Goal: Information Seeking & Learning: Learn about a topic

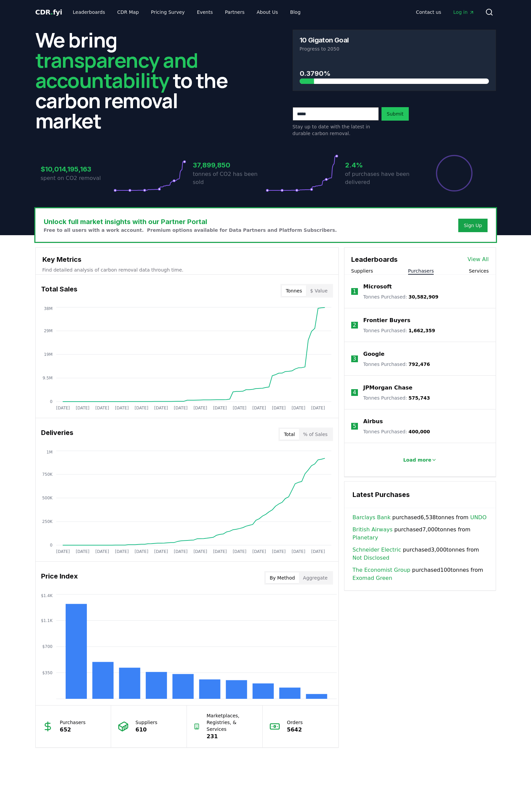
click at [416, 272] on button "Purchasers" at bounding box center [421, 271] width 26 height 7
click at [481, 258] on link "View All" at bounding box center [478, 259] width 21 height 8
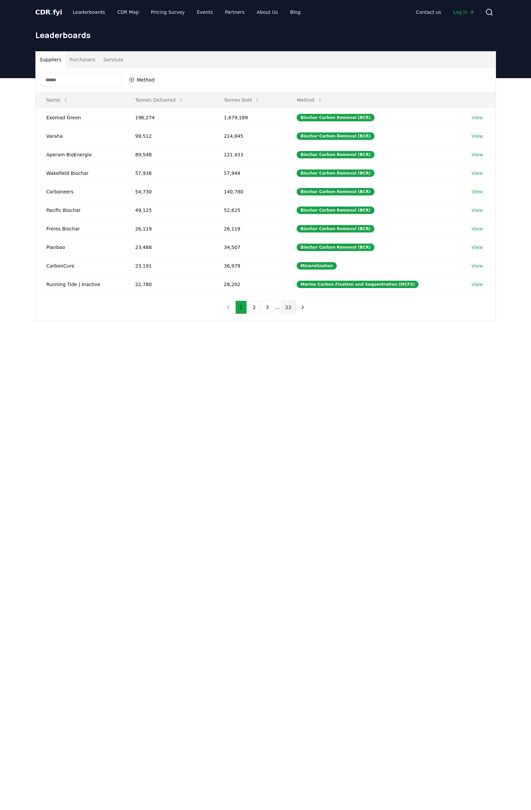
click at [286, 309] on button "22" at bounding box center [288, 307] width 15 height 13
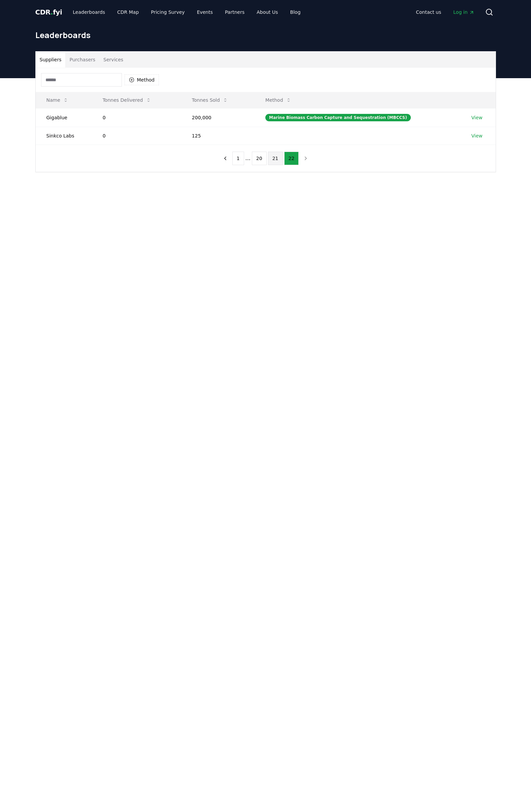
click at [275, 162] on button "21" at bounding box center [275, 158] width 15 height 13
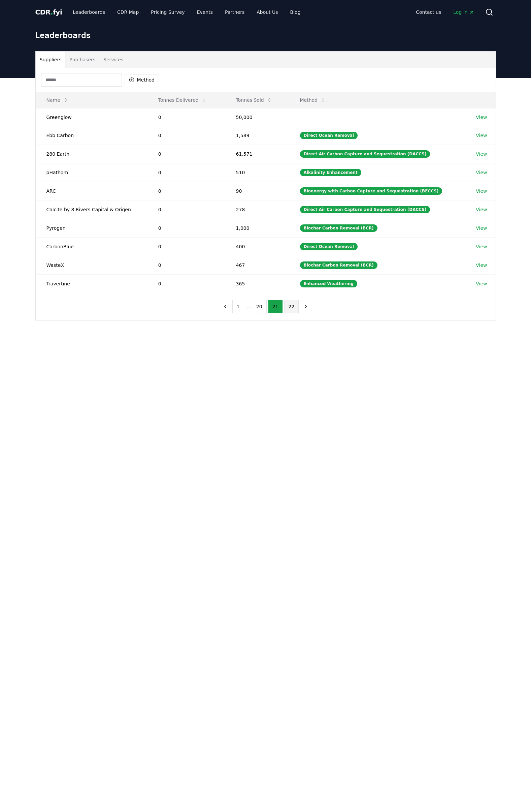
click at [287, 309] on button "22" at bounding box center [291, 306] width 15 height 13
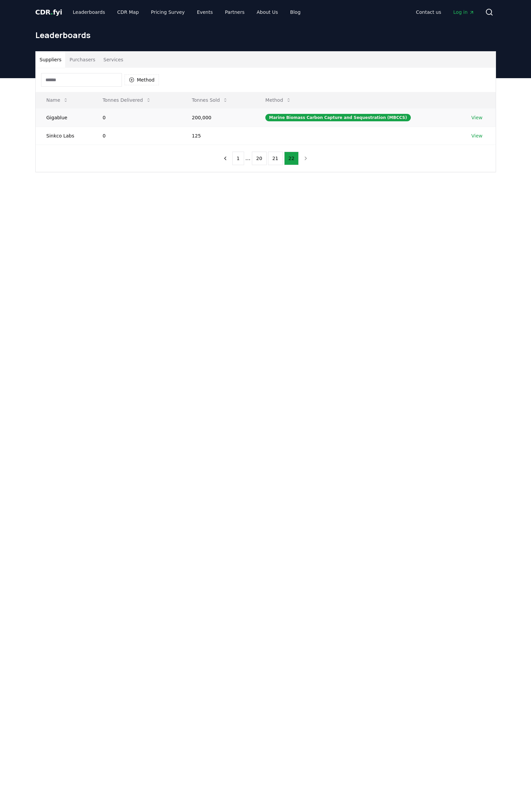
click at [479, 116] on link "View" at bounding box center [477, 117] width 11 height 7
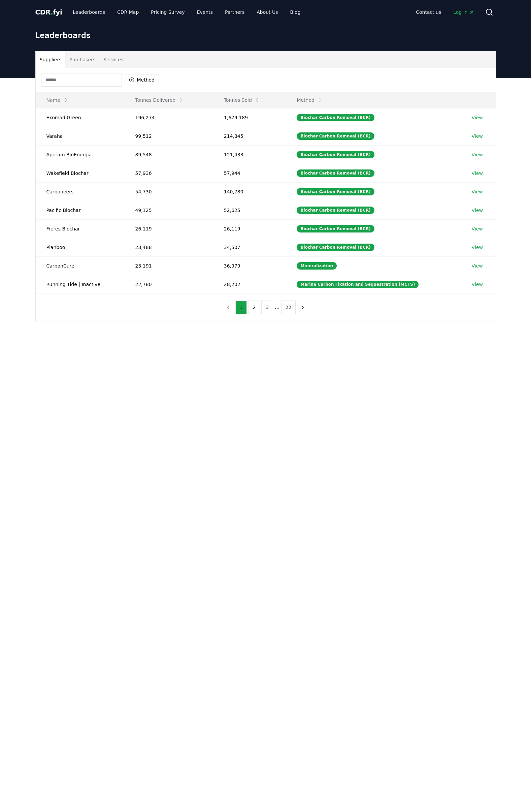
click at [75, 65] on button "Purchasers" at bounding box center [82, 60] width 34 height 16
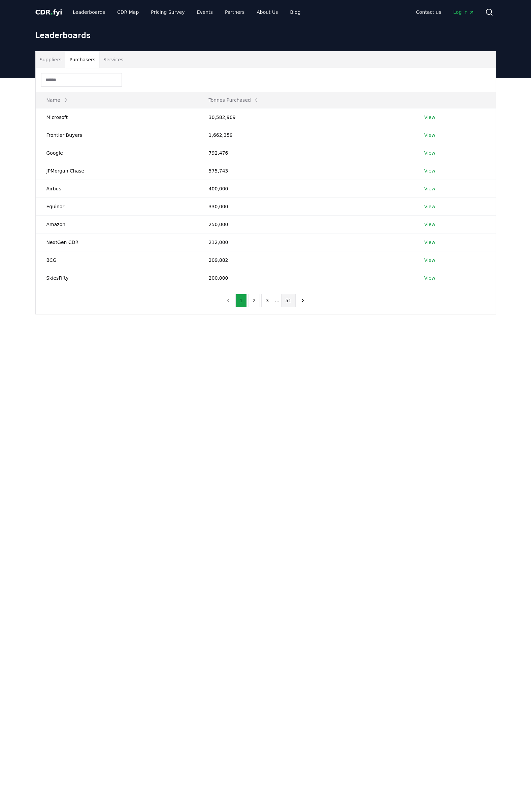
click at [288, 301] on button "51" at bounding box center [288, 300] width 15 height 13
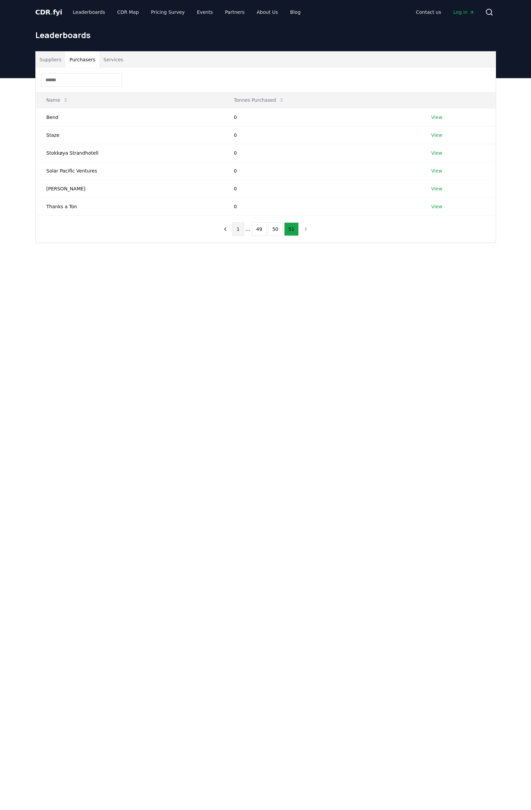
click at [242, 232] on button "1" at bounding box center [239, 228] width 12 height 13
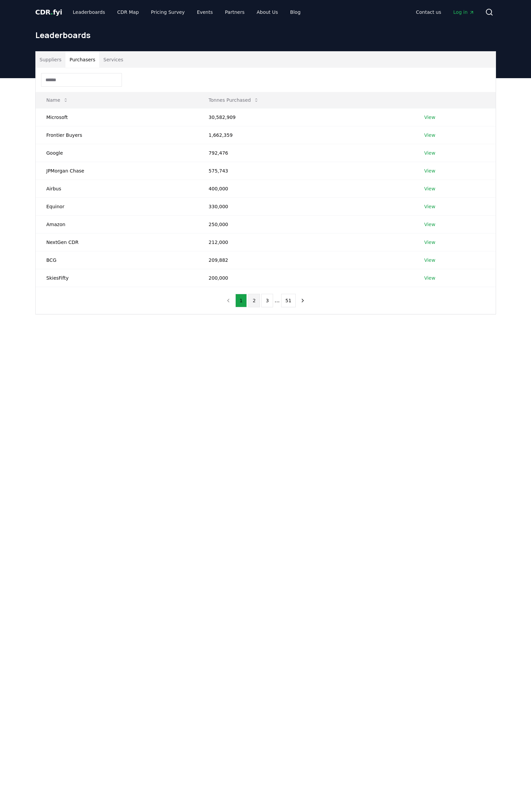
click at [253, 304] on button "2" at bounding box center [254, 300] width 12 height 13
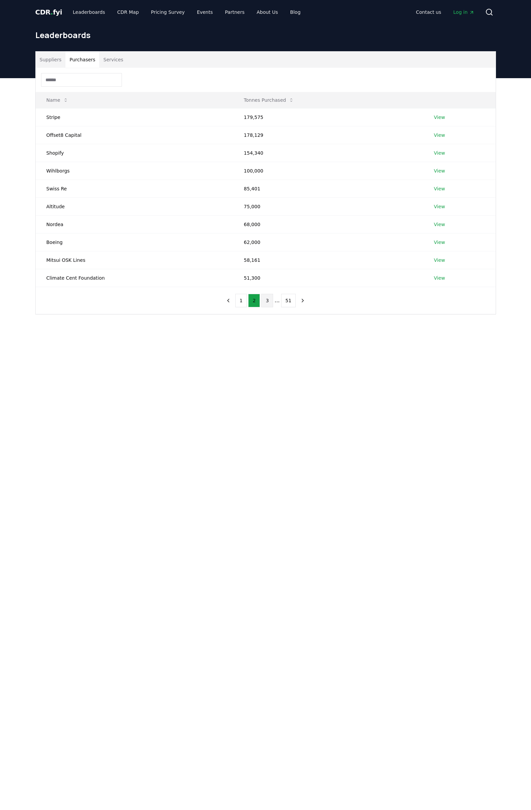
click at [267, 302] on button "3" at bounding box center [267, 300] width 12 height 13
click at [274, 301] on button "4" at bounding box center [274, 300] width 12 height 13
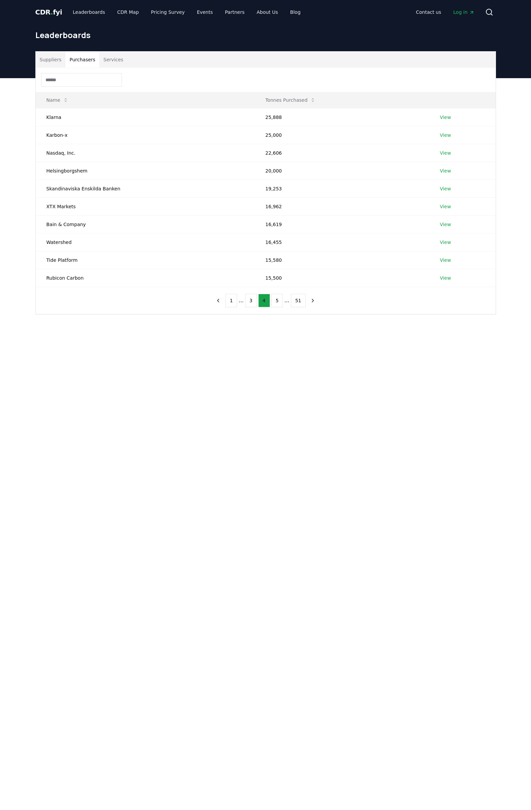
click at [274, 301] on button "5" at bounding box center [278, 300] width 12 height 13
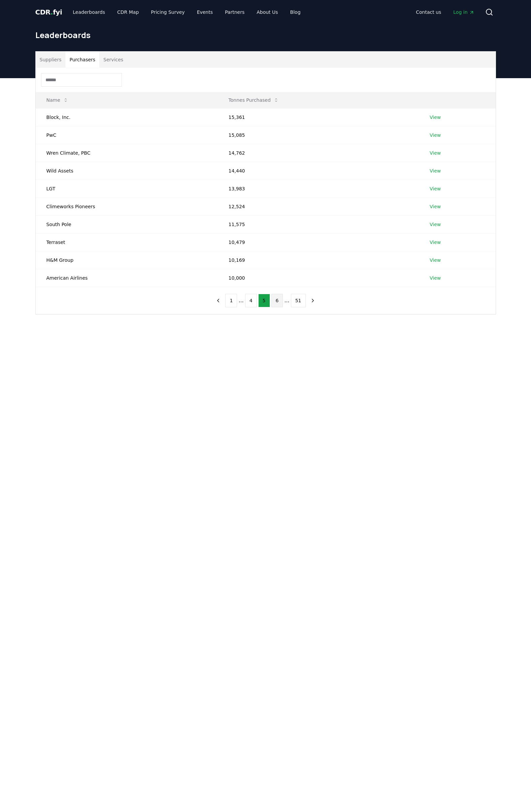
click at [278, 303] on button "6" at bounding box center [278, 300] width 12 height 13
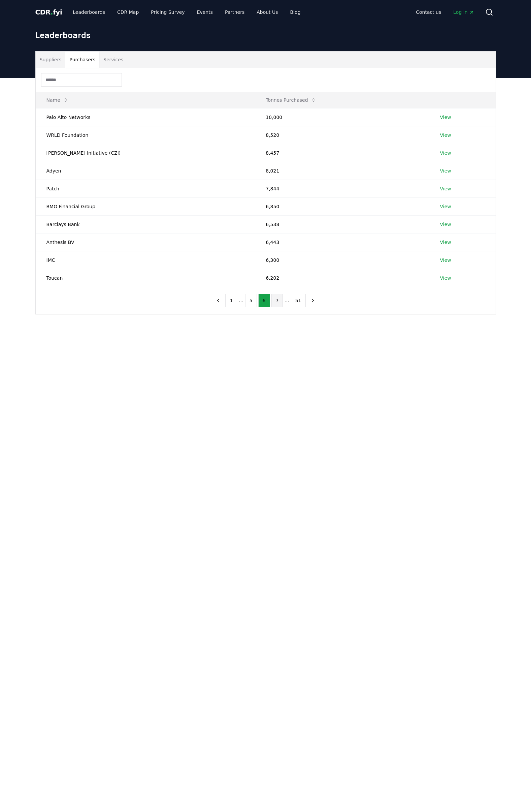
click at [279, 302] on button "7" at bounding box center [278, 300] width 12 height 13
click at [443, 205] on link "View" at bounding box center [442, 206] width 11 height 7
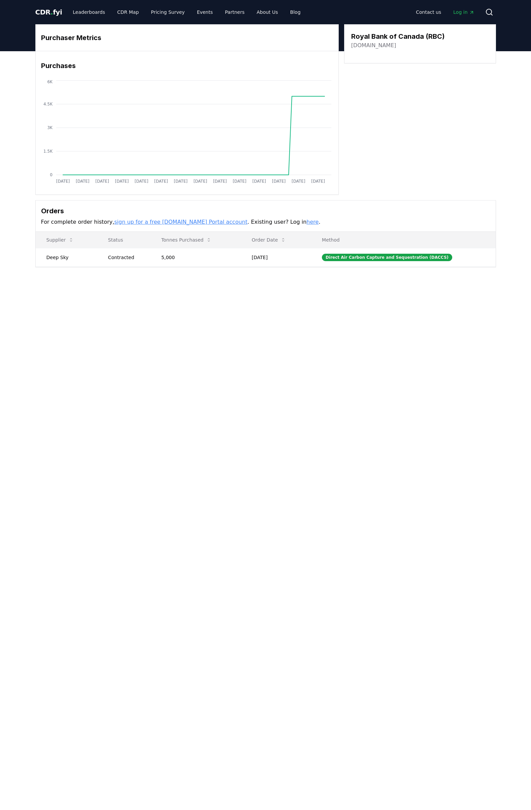
click at [151, 220] on link "sign up for a free [DOMAIN_NAME] Portal account" at bounding box center [180, 222] width 133 height 6
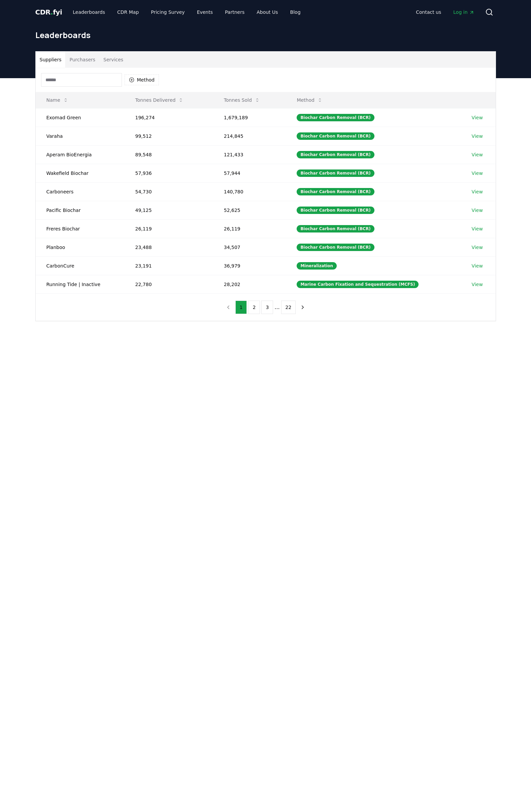
click at [89, 62] on button "Purchasers" at bounding box center [82, 60] width 34 height 16
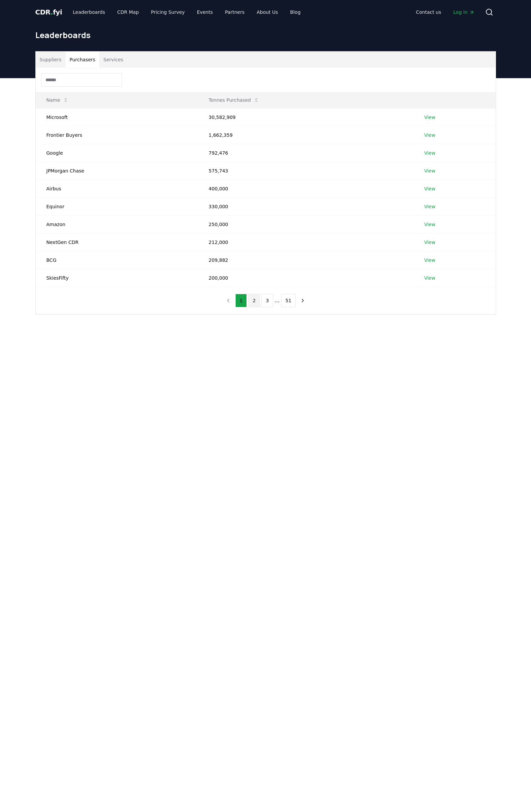
click at [255, 301] on button "2" at bounding box center [254, 300] width 12 height 13
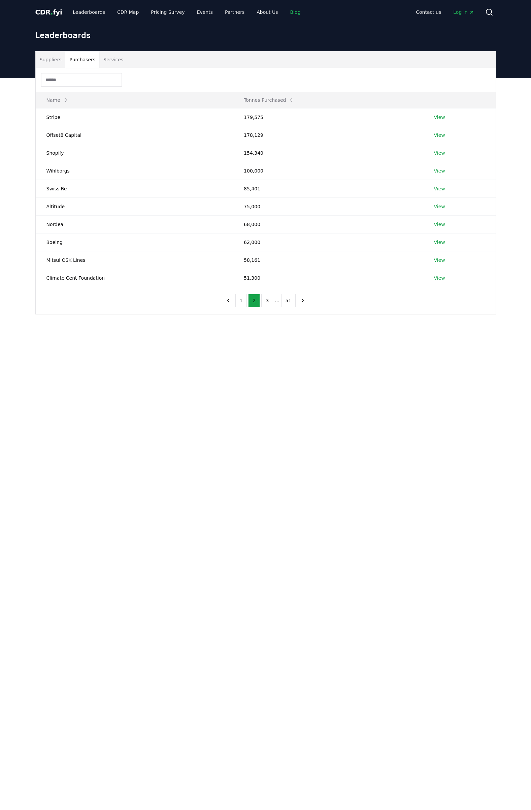
click at [285, 16] on link "Blog" at bounding box center [295, 12] width 21 height 12
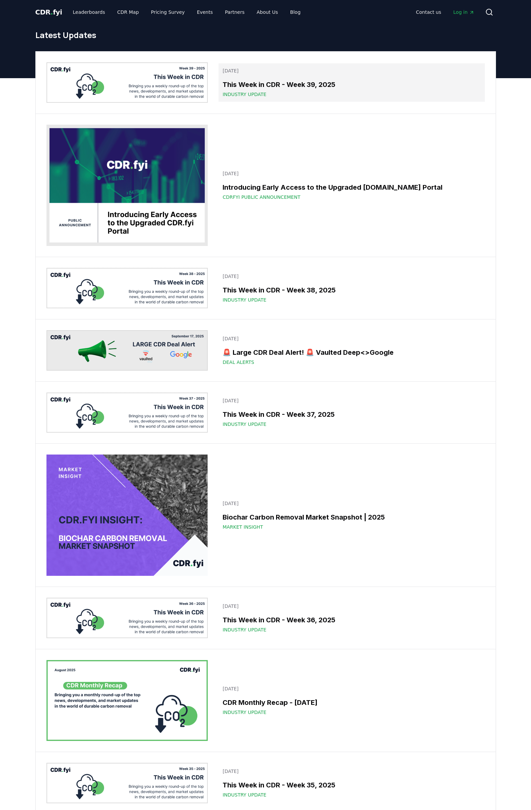
click at [320, 80] on h3 "This Week in CDR - Week 39, 2025" at bounding box center [352, 85] width 258 height 10
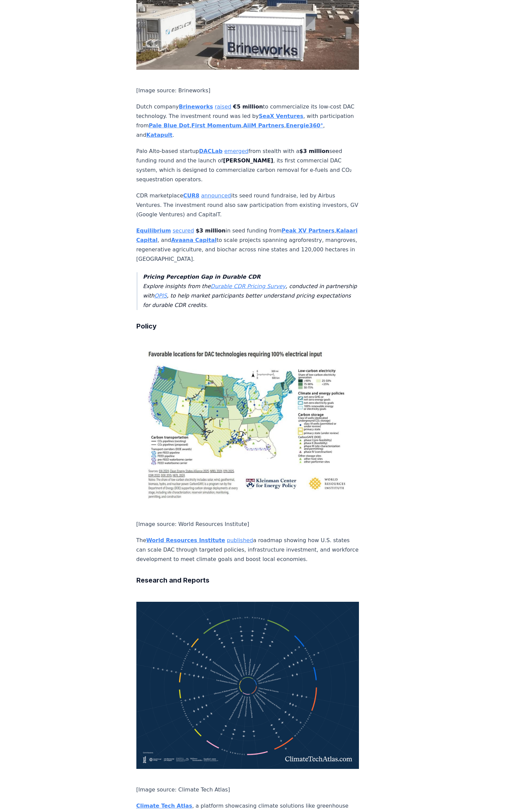
scroll to position [1348, 0]
